Goal: Book appointment/travel/reservation

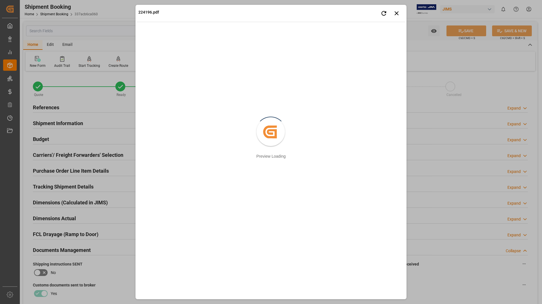
scroll to position [255, 0]
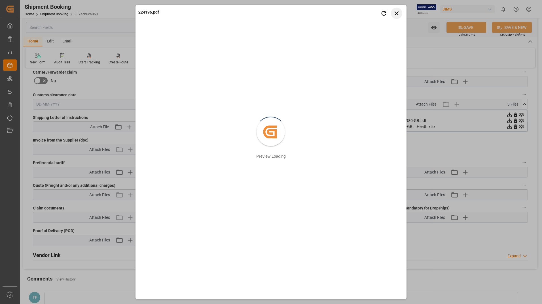
click at [396, 12] on icon "button" at bounding box center [396, 13] width 7 height 7
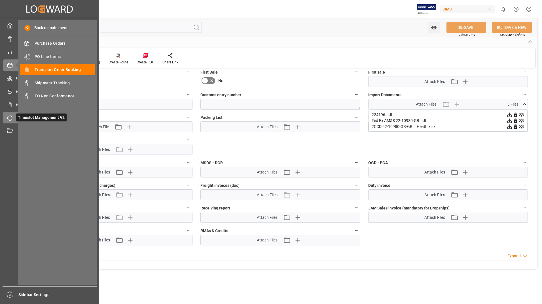
click at [21, 116] on span "Timeslot Management V2" at bounding box center [41, 118] width 51 height 8
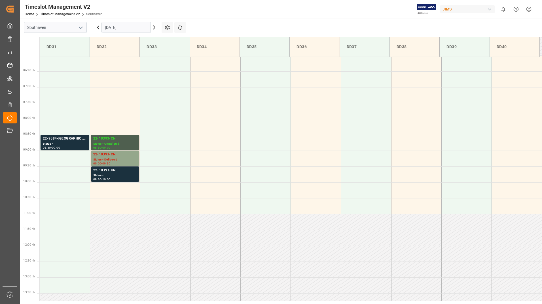
scroll to position [218, 0]
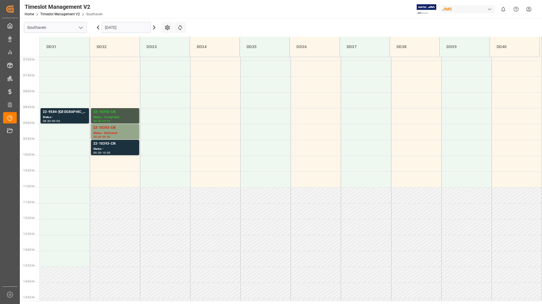
click at [120, 114] on div "22-10393-CN" at bounding box center [115, 112] width 44 height 6
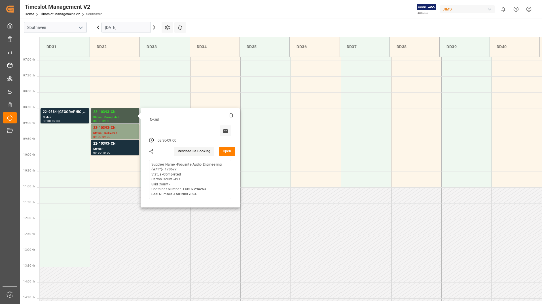
click at [227, 151] on button "Open" at bounding box center [227, 151] width 16 height 9
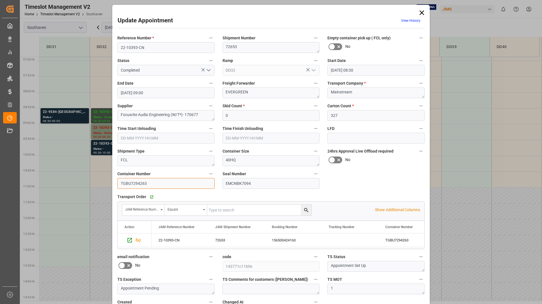
drag, startPoint x: 120, startPoint y: 182, endPoint x: 148, endPoint y: 183, distance: 28.1
click at [148, 183] on input "TGBU7294263" at bounding box center [165, 183] width 97 height 11
click at [423, 13] on icon at bounding box center [422, 13] width 8 height 8
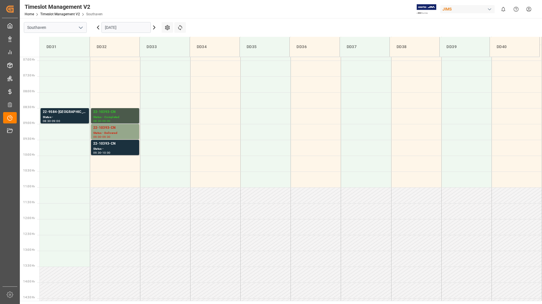
click at [123, 116] on div "Status - Completed" at bounding box center [115, 117] width 44 height 5
click at [110, 127] on div "22-10393-CN" at bounding box center [115, 128] width 44 height 6
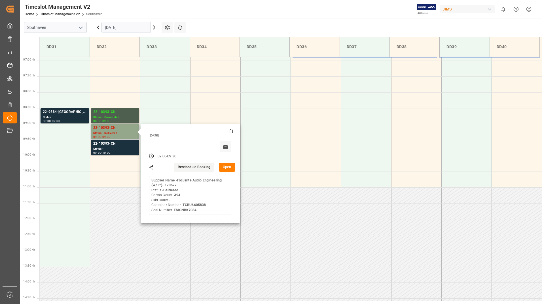
click at [225, 168] on button "Open" at bounding box center [227, 167] width 16 height 9
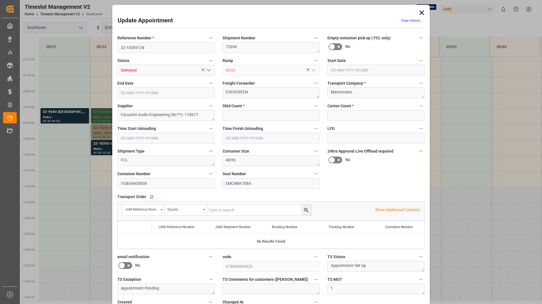
type input "0"
type input "394"
type input "[DATE] 09:00"
type input "[DATE] 09:30"
type input "[DATE] 19:24"
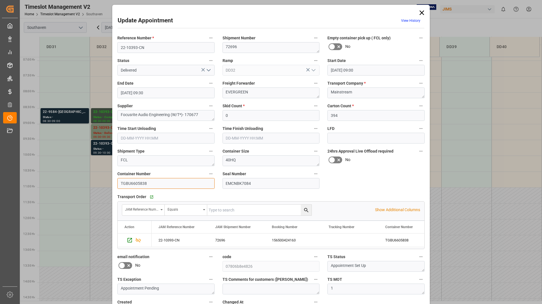
drag, startPoint x: 119, startPoint y: 182, endPoint x: 148, endPoint y: 185, distance: 29.1
click at [148, 185] on input "TGBU6605838" at bounding box center [165, 183] width 97 height 11
click at [419, 13] on icon at bounding box center [422, 13] width 8 height 8
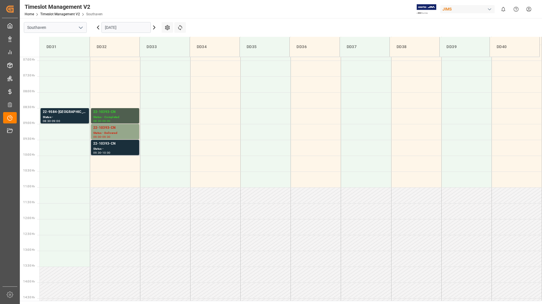
click at [126, 153] on div "09:30 - 10:00" at bounding box center [115, 153] width 44 height 3
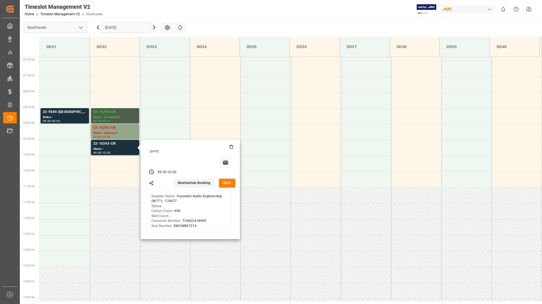
click at [226, 182] on button "Open" at bounding box center [227, 183] width 16 height 9
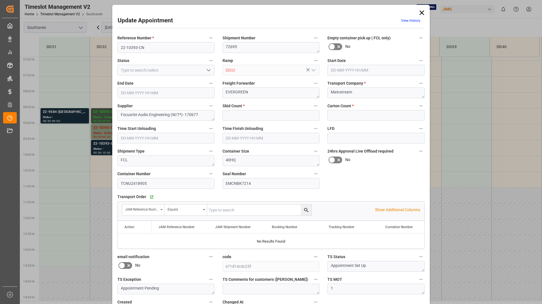
type input "0"
type input "400"
type input "[DATE] 09:30"
type input "[DATE] 10:00"
type input "[DATE] 19:21"
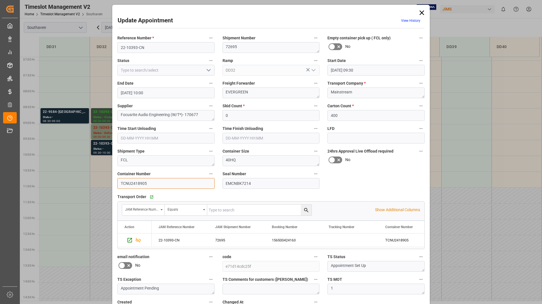
drag, startPoint x: 118, startPoint y: 183, endPoint x: 145, endPoint y: 183, distance: 26.9
click at [145, 183] on input "TCNU2418905" at bounding box center [165, 183] width 97 height 11
click at [422, 12] on icon at bounding box center [422, 13] width 8 height 8
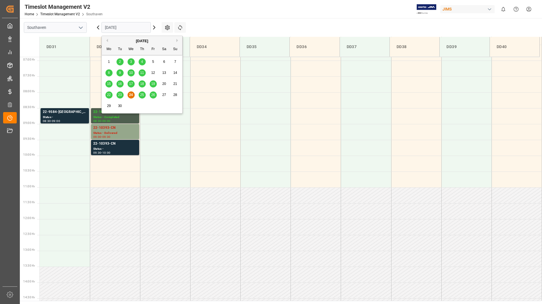
click at [117, 27] on input "[DATE]" at bounding box center [125, 27] width 49 height 11
click at [141, 93] on span "25" at bounding box center [142, 95] width 4 height 4
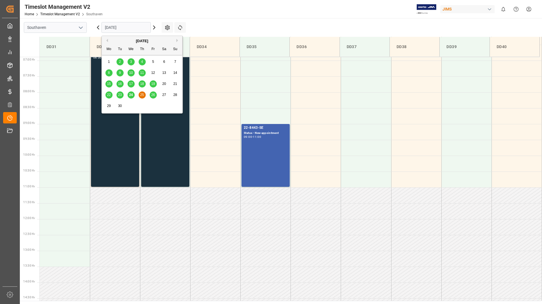
click at [140, 27] on input "[DATE]" at bounding box center [125, 27] width 49 height 11
